Goal: Check status: Check status

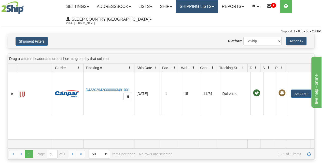
click at [197, 7] on link "Shipping lists" at bounding box center [197, 6] width 42 height 13
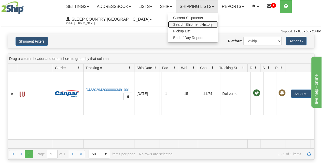
click at [198, 23] on span "Search Shipment History" at bounding box center [192, 24] width 39 height 4
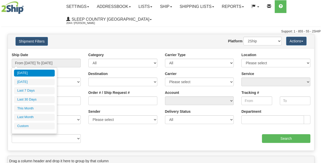
click at [40, 61] on input "From [DATE] To [DATE]" at bounding box center [46, 63] width 69 height 9
drag, startPoint x: 33, startPoint y: 97, endPoint x: 36, endPoint y: 98, distance: 3.7
click at [33, 97] on li "Last 30 Days" at bounding box center [34, 99] width 41 height 7
type input "From [DATE] To [DATE]"
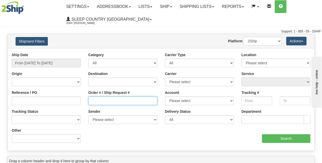
click at [123, 102] on input "Order # / Ship Request #" at bounding box center [122, 100] width 69 height 9
paste input "9000H958862"
type input "9000H958862"
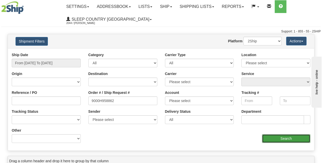
click at [286, 139] on input "Search" at bounding box center [286, 138] width 49 height 9
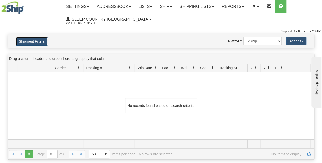
click at [33, 39] on button "Shipment Filters" at bounding box center [32, 41] width 32 height 9
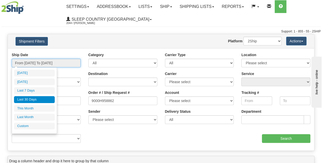
click at [46, 63] on input "From [DATE] To [DATE]" at bounding box center [46, 63] width 69 height 9
drag, startPoint x: 31, startPoint y: 108, endPoint x: 37, endPoint y: 108, distance: 5.4
click at [32, 108] on li "This Month" at bounding box center [34, 108] width 41 height 7
type input "From [DATE] To [DATE]"
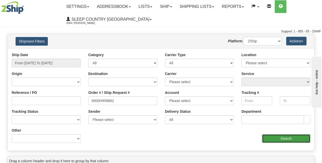
click at [288, 139] on input "Search" at bounding box center [286, 138] width 49 height 9
